Goal: Task Accomplishment & Management: Use online tool/utility

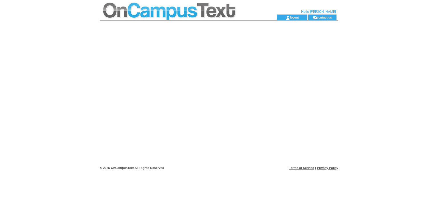
click at [179, 13] on td at bounding box center [178, 7] width 156 height 15
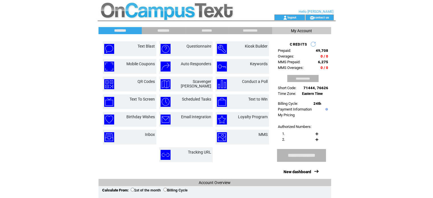
click at [159, 29] on input "********" at bounding box center [163, 30] width 43 height 5
